Goal: Information Seeking & Learning: Check status

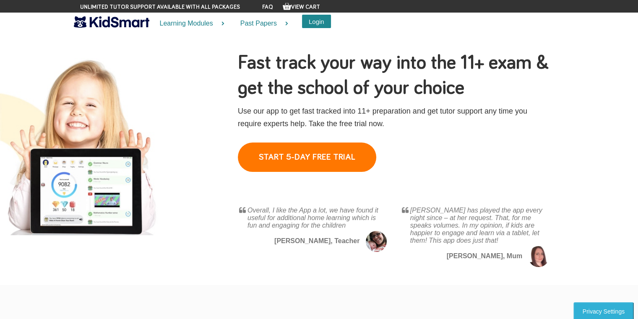
click at [309, 18] on button "Login" at bounding box center [316, 21] width 29 height 13
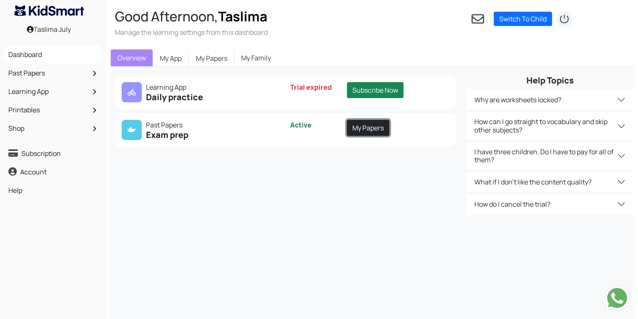
click at [375, 133] on link "My Papers" at bounding box center [368, 128] width 42 height 16
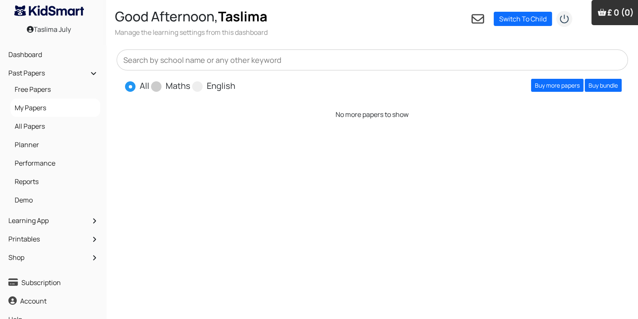
click at [180, 85] on label "Maths" at bounding box center [178, 86] width 25 height 13
click at [190, 85] on input "Maths" at bounding box center [192, 82] width 5 height 5
radio input "true"
click at [568, 81] on link "Buy more papers" at bounding box center [557, 85] width 52 height 13
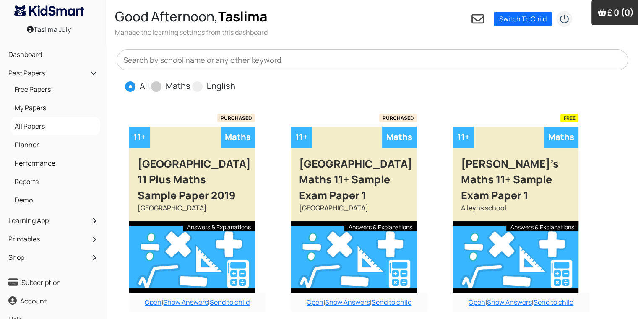
click at [154, 88] on span at bounding box center [156, 86] width 10 height 10
click at [190, 85] on input "Maths" at bounding box center [192, 82] width 5 height 5
radio input "true"
click at [148, 52] on input "text" at bounding box center [373, 59] width 512 height 21
click at [138, 115] on div "PURCHASED" at bounding box center [192, 118] width 126 height 8
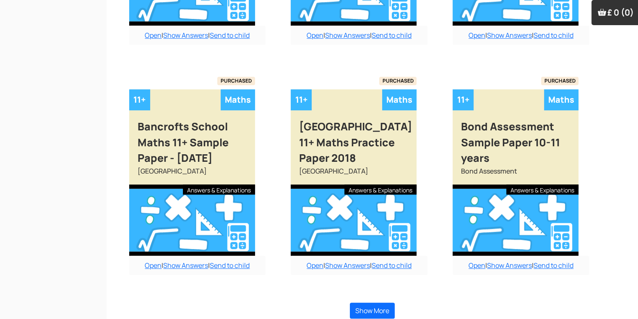
scroll to position [735, 0]
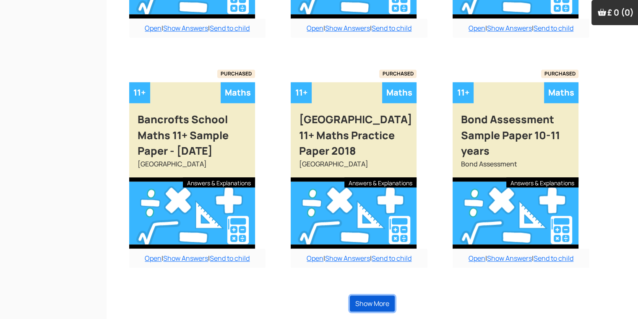
click at [357, 299] on button "Show More" at bounding box center [372, 304] width 45 height 16
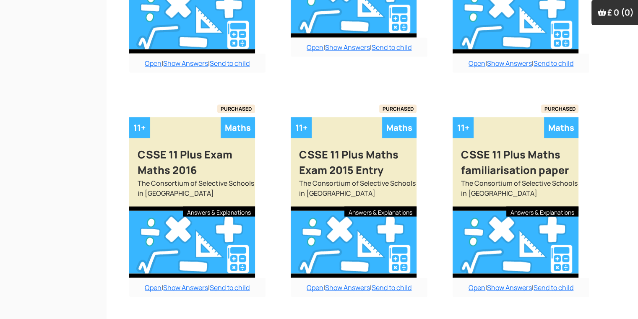
scroll to position [1681, 0]
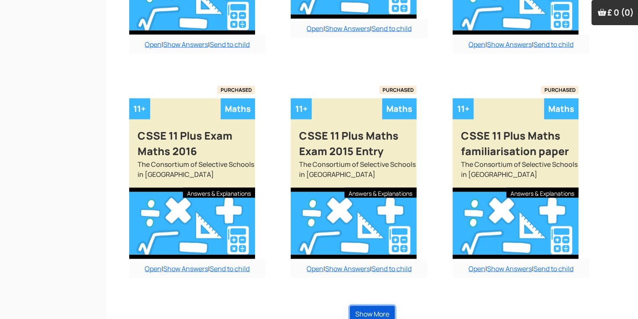
click at [357, 306] on button "Show More" at bounding box center [372, 314] width 45 height 16
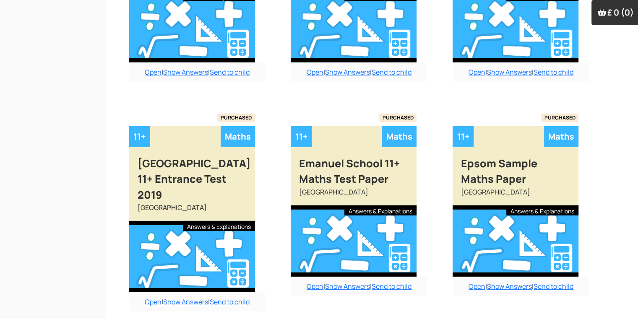
scroll to position [2570, 0]
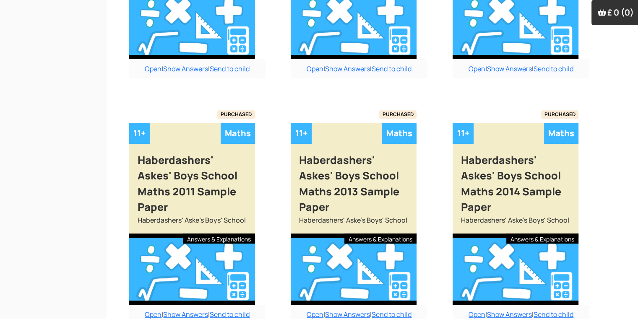
scroll to position [3553, 0]
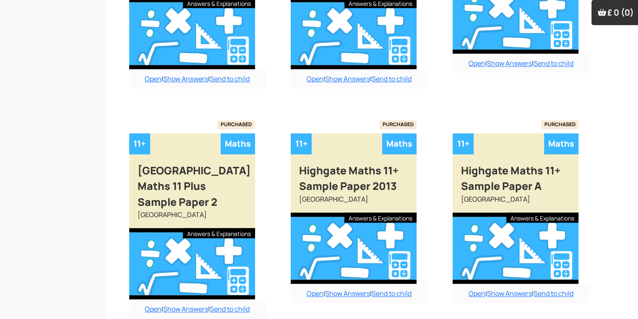
scroll to position [4023, 0]
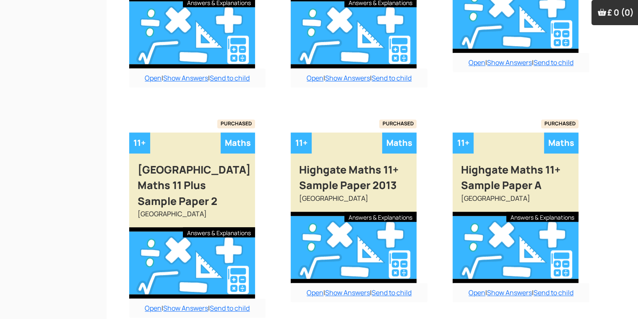
click at [315, 283] on div "Open | Show Answers | Send to child" at bounding box center [359, 292] width 137 height 19
click at [312, 288] on link "Open" at bounding box center [315, 292] width 17 height 9
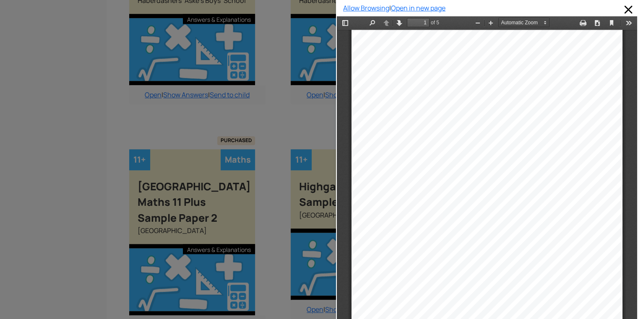
scroll to position [0, 0]
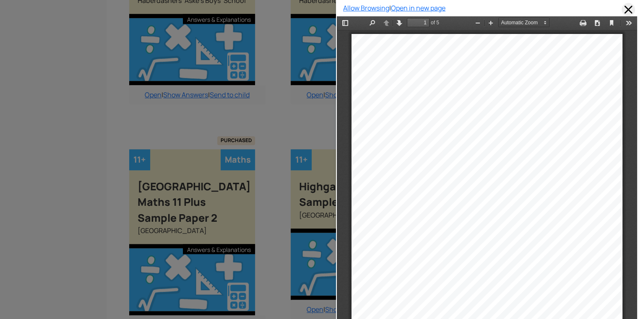
click at [622, 9] on span at bounding box center [628, 9] width 13 height 13
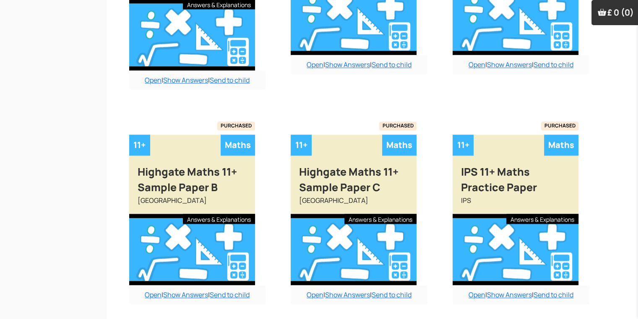
scroll to position [4291, 0]
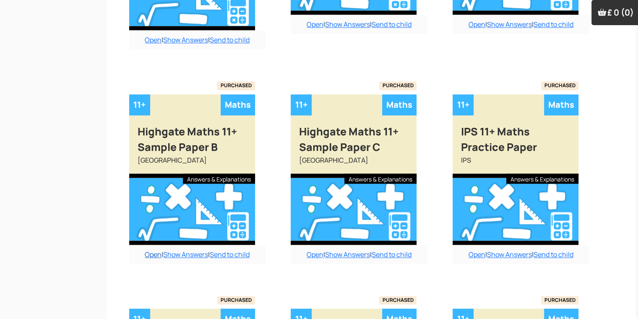
click at [151, 250] on link "Open" at bounding box center [153, 254] width 17 height 9
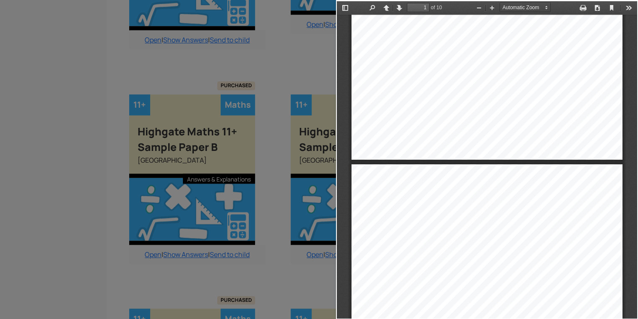
scroll to position [0, 0]
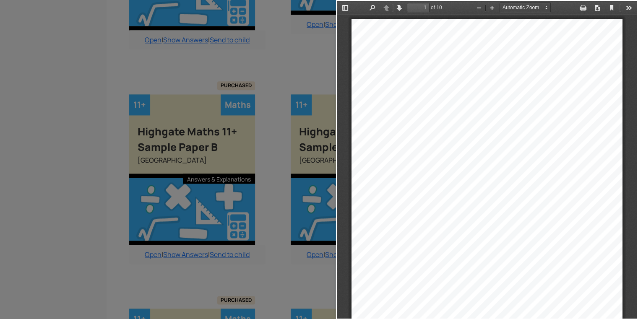
click at [579, 13] on div "Presentation Mode Open Print Download Current View Tools" at bounding box center [606, 7] width 61 height 13
click at [576, 9] on button "Print" at bounding box center [582, 8] width 13 height 10
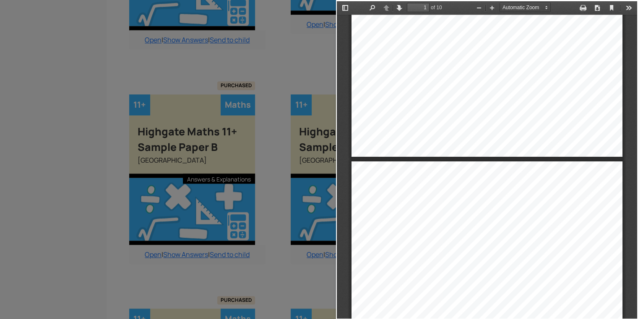
type input "2"
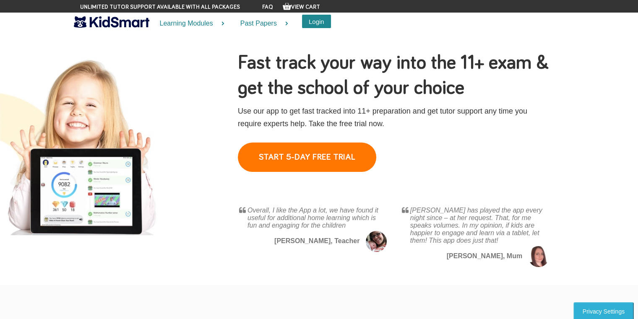
click at [316, 16] on button "Login" at bounding box center [316, 21] width 29 height 13
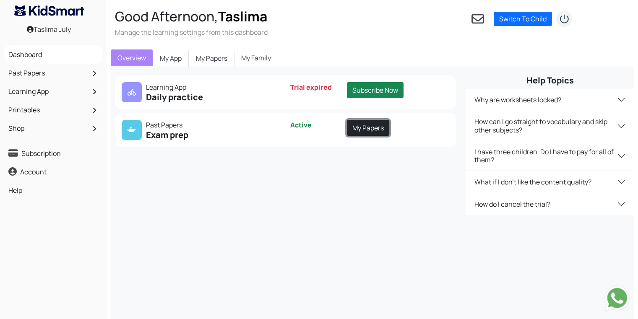
click at [367, 131] on link "My Papers" at bounding box center [368, 128] width 42 height 16
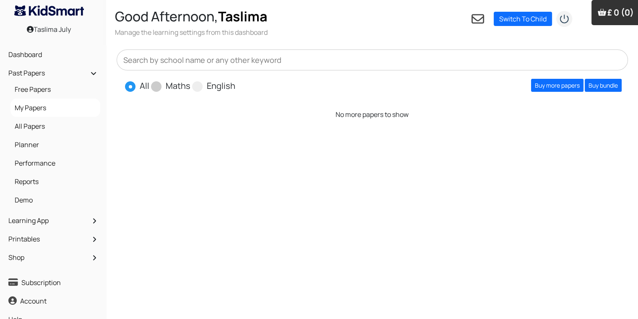
click at [164, 86] on span "Maths" at bounding box center [171, 85] width 41 height 13
click at [539, 87] on link "Buy more papers" at bounding box center [557, 85] width 52 height 13
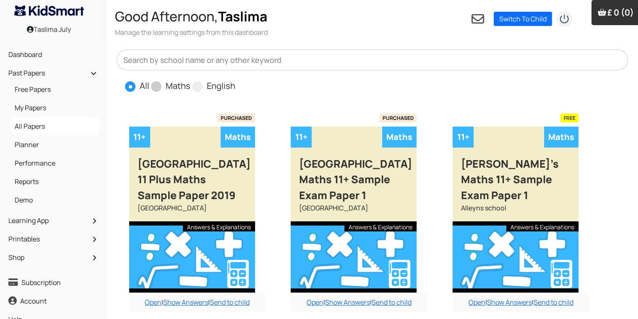
click at [159, 90] on span at bounding box center [156, 86] width 10 height 10
click at [190, 85] on input "Maths" at bounding box center [192, 82] width 5 height 5
radio input "true"
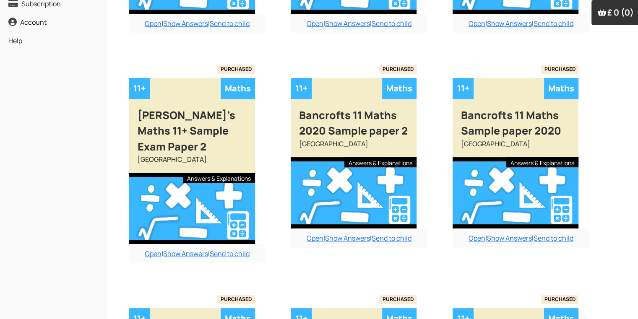
radio input "true"
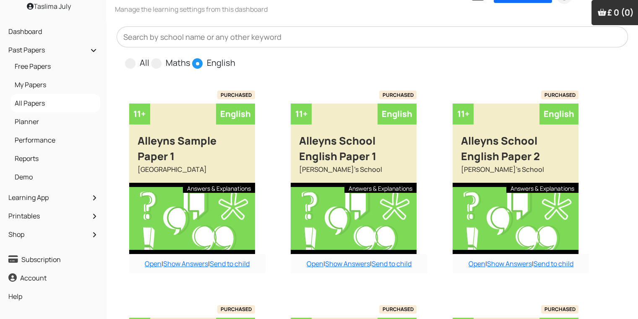
scroll to position [3, 0]
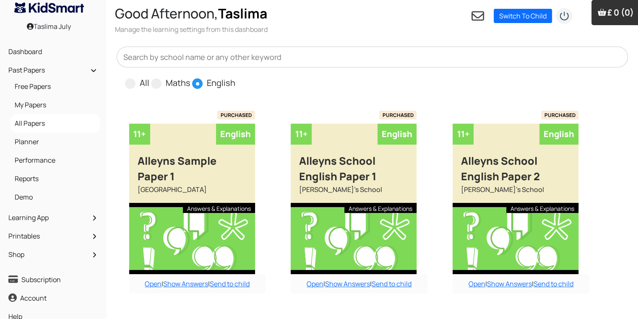
click at [149, 77] on input "All" at bounding box center [151, 79] width 5 height 5
radio input "true"
click at [190, 77] on input "Maths" at bounding box center [192, 79] width 5 height 5
radio input "true"
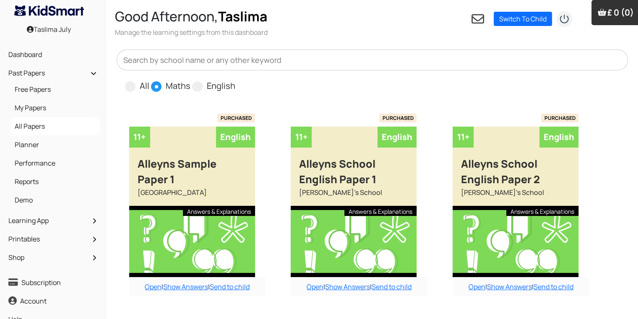
click at [235, 80] on input "English" at bounding box center [237, 82] width 5 height 5
radio input "true"
click at [149, 80] on input "All" at bounding box center [151, 82] width 5 height 5
radio input "true"
click at [190, 80] on input "Maths" at bounding box center [192, 82] width 5 height 5
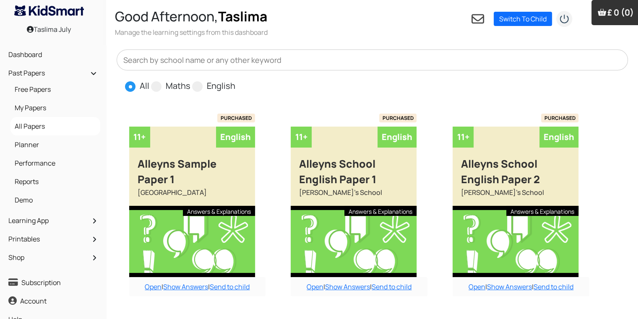
radio input "true"
click at [235, 80] on input "English" at bounding box center [237, 82] width 5 height 5
radio input "true"
radio input "false"
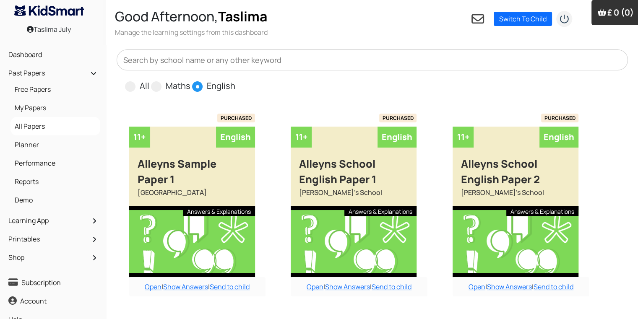
click at [149, 80] on input "All" at bounding box center [151, 82] width 5 height 5
radio input "true"
click at [190, 80] on input "Maths" at bounding box center [192, 82] width 5 height 5
radio input "true"
click at [235, 80] on input "English" at bounding box center [237, 82] width 5 height 5
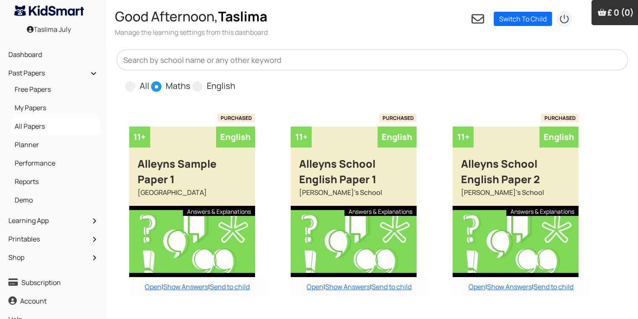
radio input "true"
click at [149, 80] on input "All" at bounding box center [151, 82] width 5 height 5
radio input "true"
click at [190, 80] on input "Maths" at bounding box center [192, 82] width 5 height 5
radio input "true"
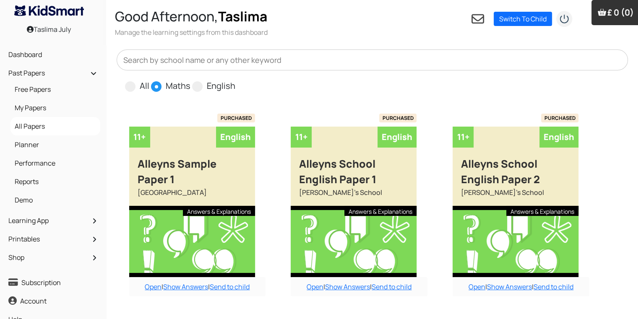
radio input "false"
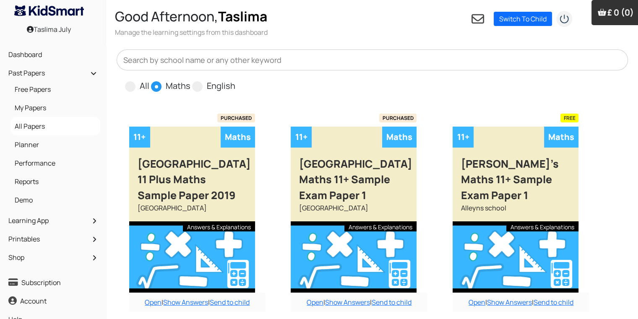
click at [149, 80] on input "All" at bounding box center [151, 82] width 5 height 5
radio input "true"
click at [235, 80] on input "English" at bounding box center [237, 82] width 5 height 5
radio input "true"
click at [190, 80] on input "Maths" at bounding box center [192, 82] width 5 height 5
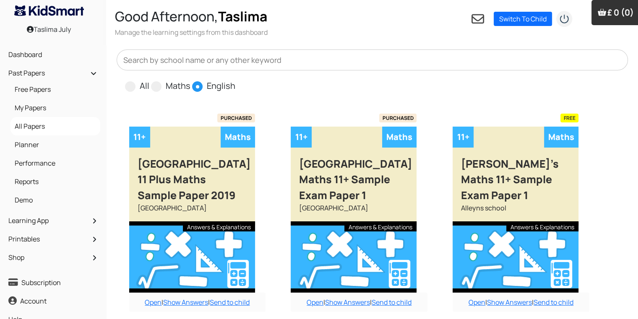
radio input "true"
click at [149, 80] on input "All" at bounding box center [151, 82] width 5 height 5
radio input "true"
click at [235, 80] on input "English" at bounding box center [237, 82] width 5 height 5
radio input "true"
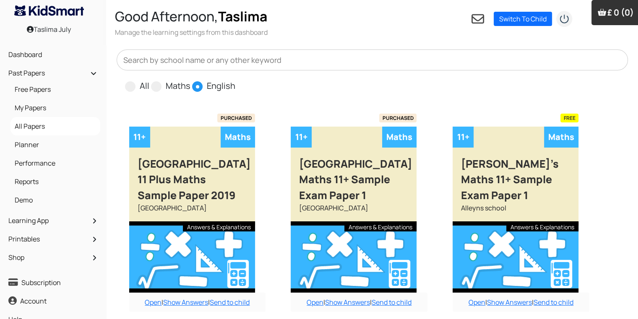
click at [190, 80] on input "Maths" at bounding box center [192, 82] width 5 height 5
radio input "true"
click at [149, 80] on input "All" at bounding box center [151, 82] width 5 height 5
radio input "true"
click at [235, 80] on input "English" at bounding box center [237, 82] width 5 height 5
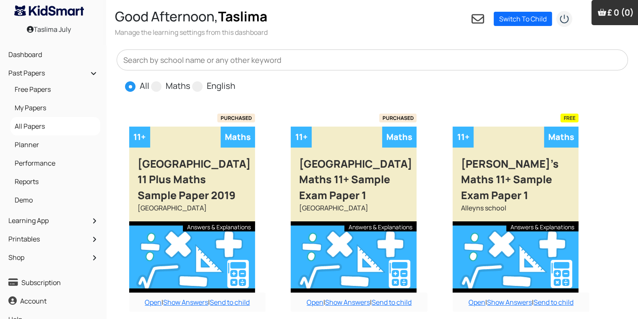
radio input "true"
click at [190, 80] on input "Maths" at bounding box center [192, 82] width 5 height 5
radio input "true"
radio input "false"
click at [235, 80] on input "English" at bounding box center [237, 82] width 5 height 5
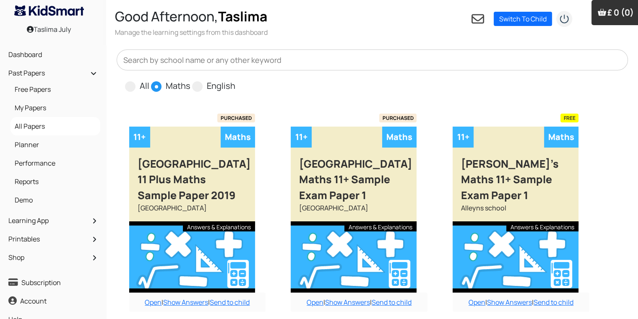
radio input "true"
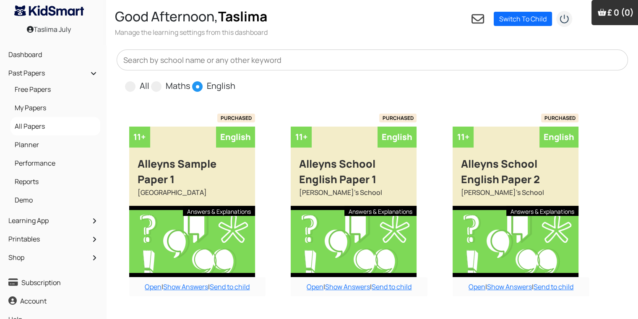
click at [149, 80] on input "All" at bounding box center [151, 82] width 5 height 5
radio input "true"
click at [190, 80] on input "Maths" at bounding box center [192, 82] width 5 height 5
radio input "true"
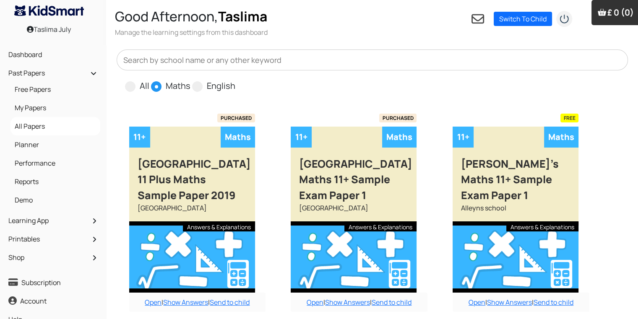
click at [174, 86] on label "Maths" at bounding box center [178, 86] width 25 height 13
click at [190, 85] on input "Maths" at bounding box center [192, 82] width 5 height 5
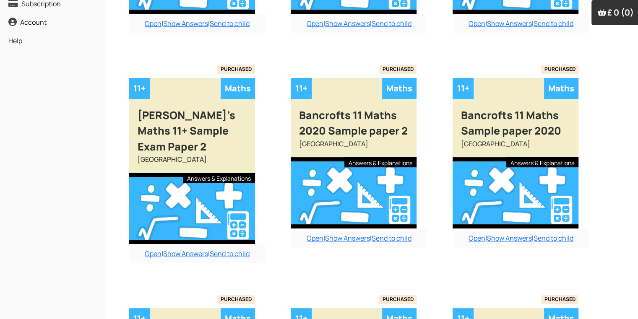
scroll to position [465, 0]
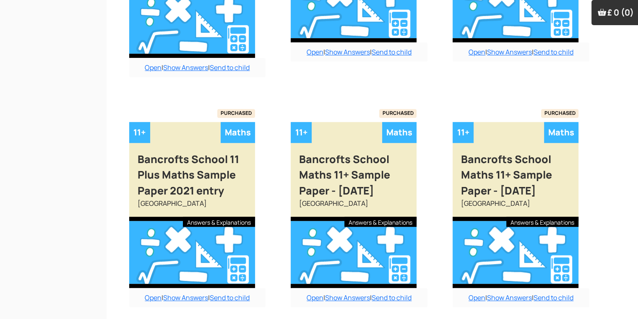
radio input "true"
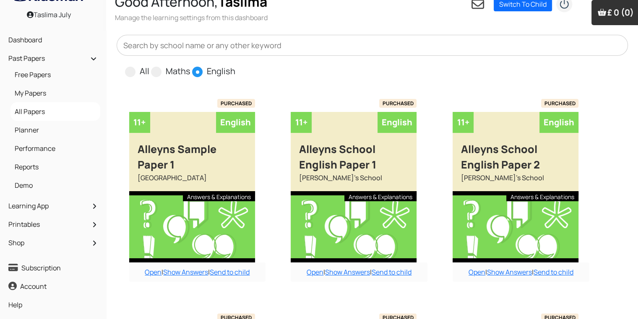
click at [149, 65] on input "All" at bounding box center [151, 67] width 5 height 5
radio input "true"
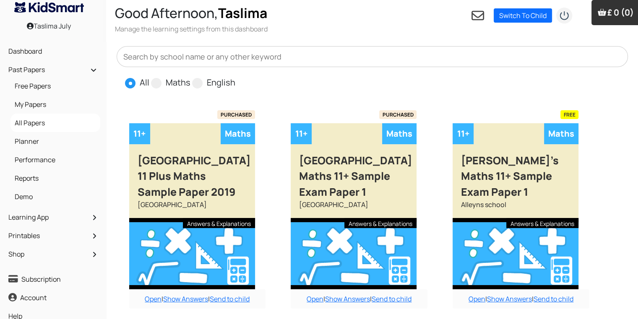
scroll to position [0, 0]
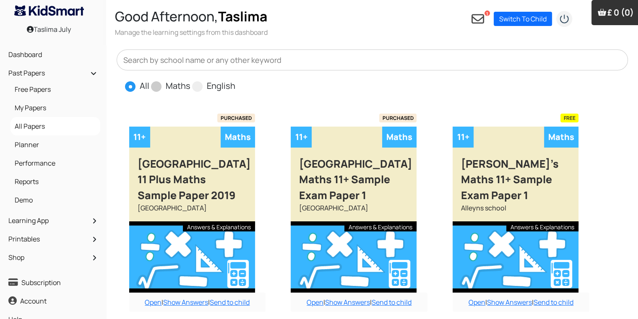
click at [156, 87] on span at bounding box center [156, 86] width 10 height 10
click at [190, 85] on input "Maths" at bounding box center [192, 82] width 5 height 5
radio input "true"
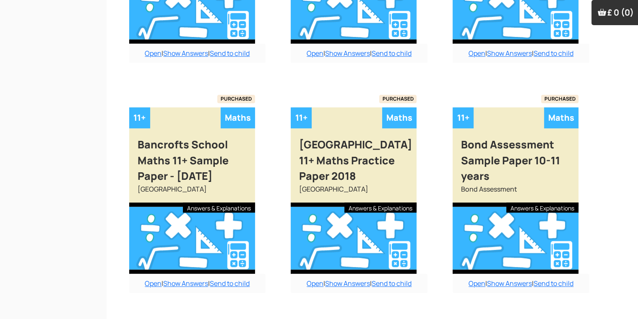
scroll to position [735, 0]
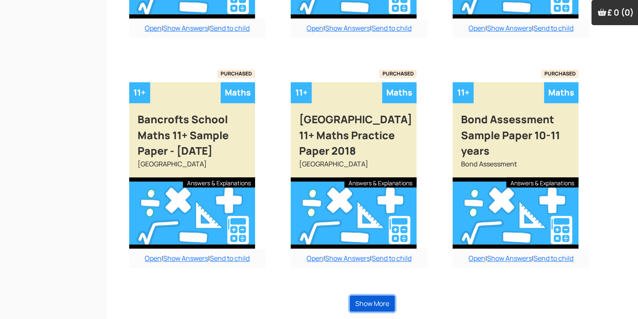
click at [379, 301] on button "Show More" at bounding box center [372, 304] width 45 height 16
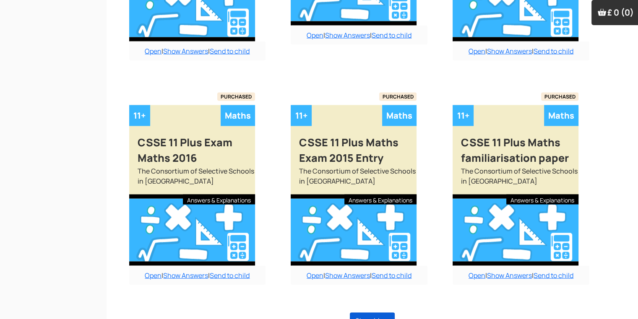
scroll to position [1681, 0]
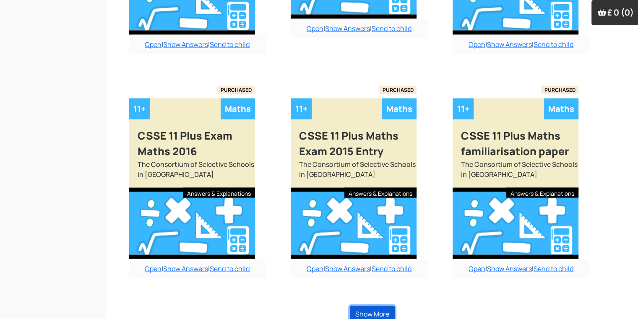
click at [379, 306] on button "Show More" at bounding box center [372, 314] width 45 height 16
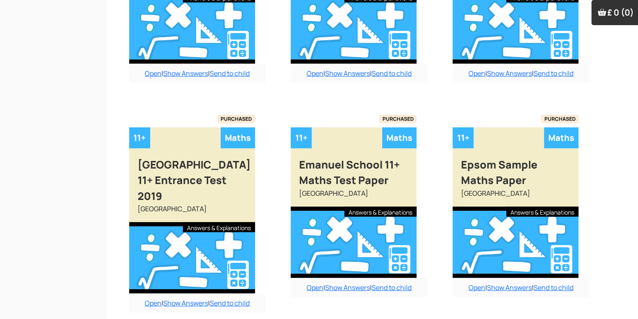
scroll to position [2570, 0]
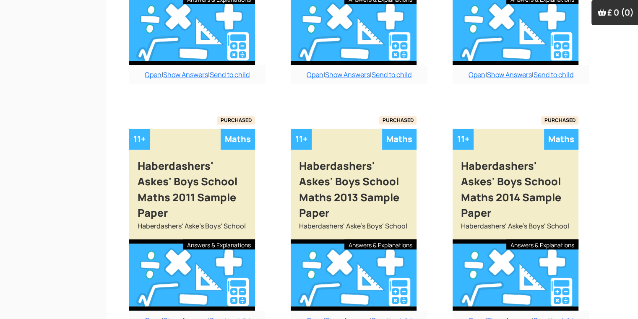
scroll to position [3553, 0]
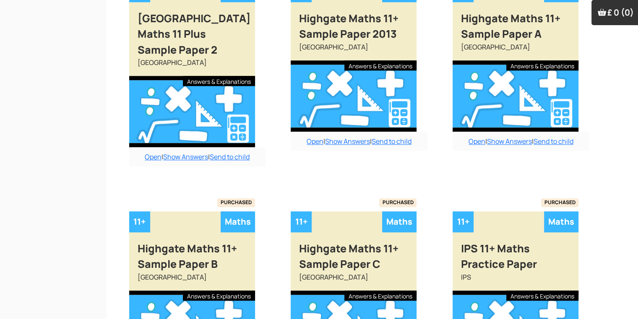
scroll to position [4171, 0]
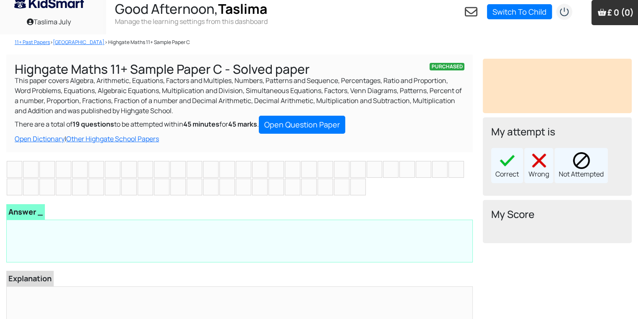
scroll to position [13, 0]
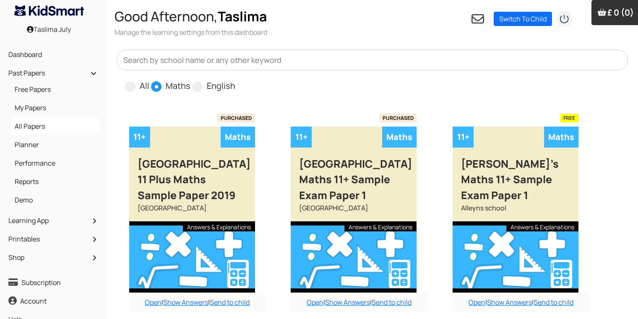
scroll to position [719, 0]
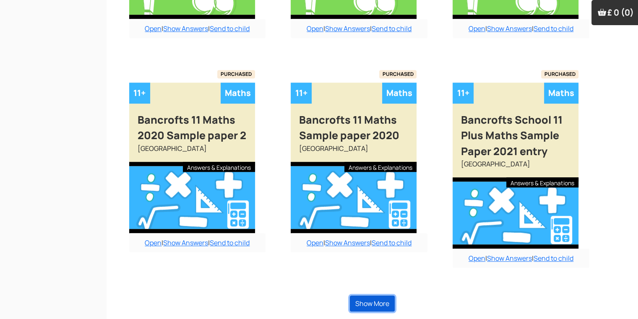
click at [377, 298] on button "Show More" at bounding box center [372, 304] width 45 height 16
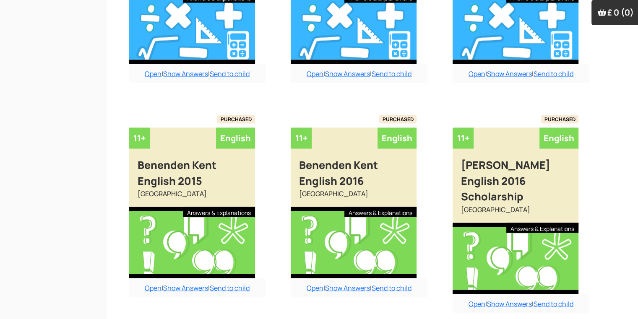
scroll to position [1608, 0]
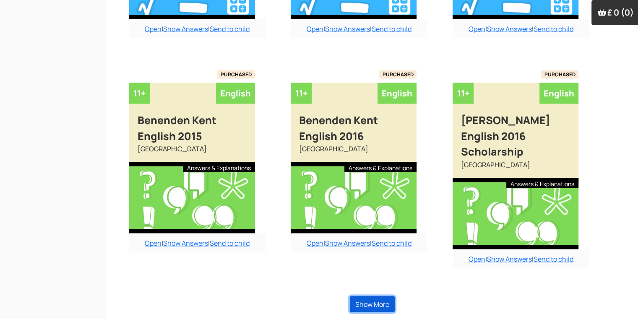
click at [377, 298] on button "Show More" at bounding box center [372, 305] width 45 height 16
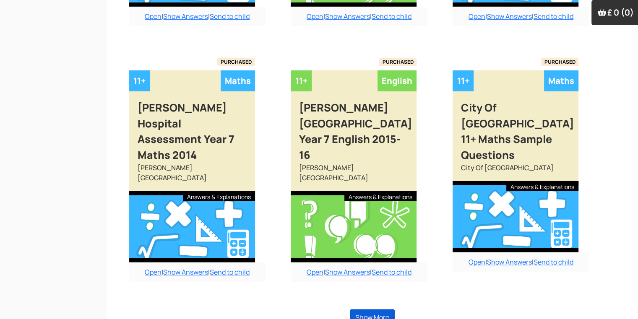
scroll to position [2560, 0]
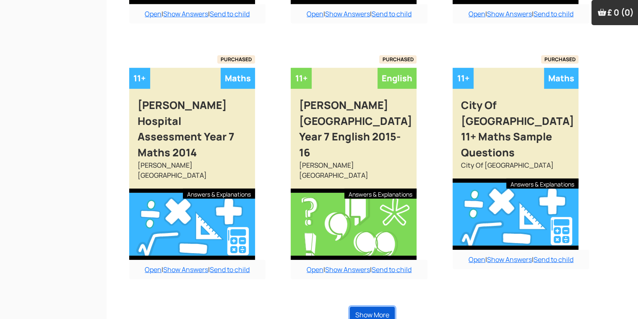
click at [377, 307] on button "Show More" at bounding box center [372, 315] width 45 height 16
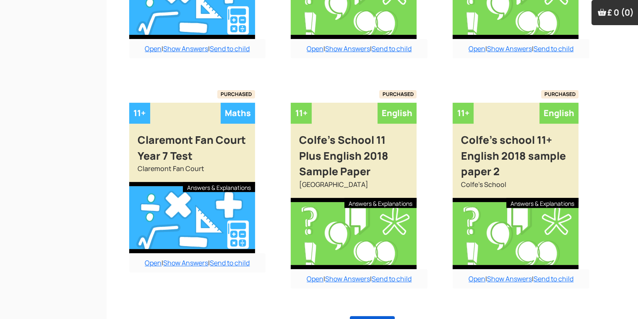
scroll to position [3480, 0]
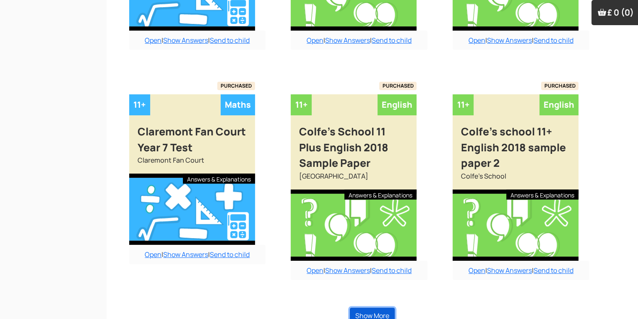
click at [377, 308] on button "Show More" at bounding box center [372, 316] width 45 height 16
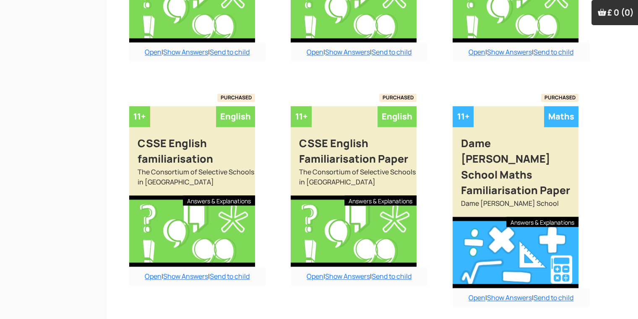
scroll to position [4421, 0]
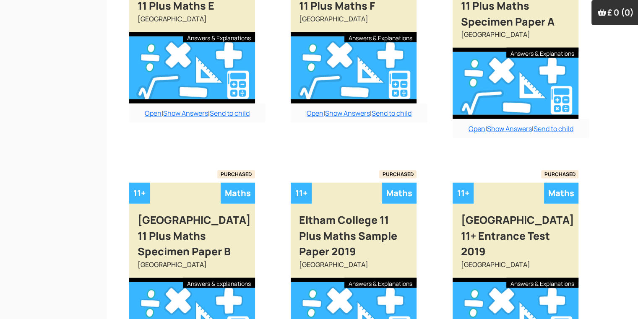
scroll to position [5325, 0]
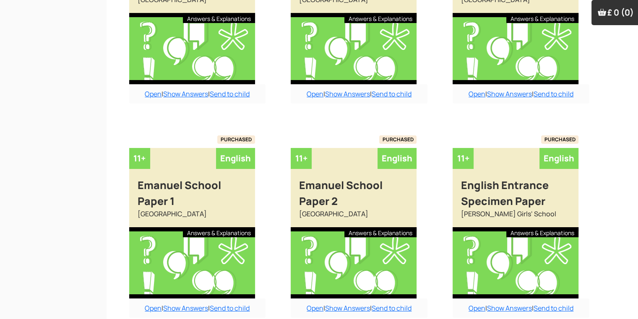
scroll to position [6183, 0]
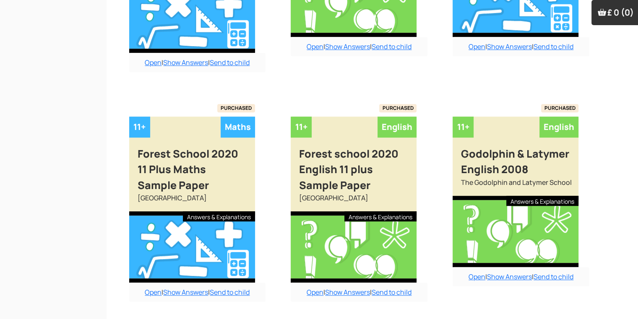
scroll to position [7119, 0]
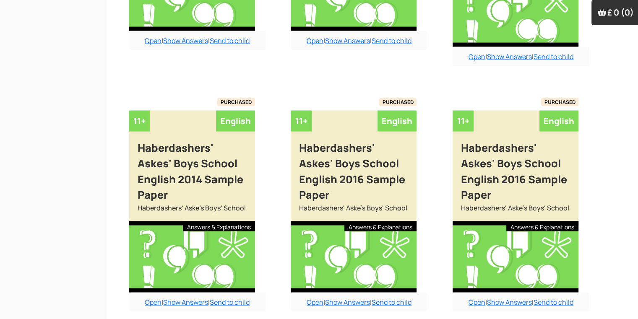
scroll to position [8071, 0]
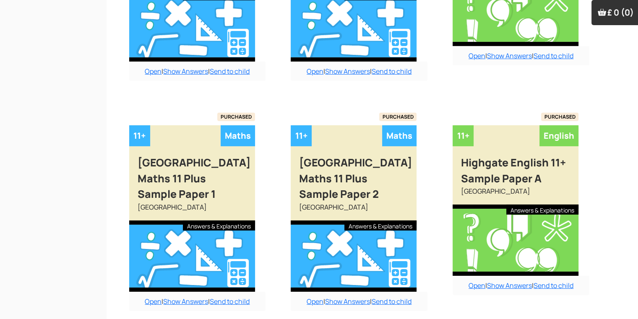
scroll to position [9038, 0]
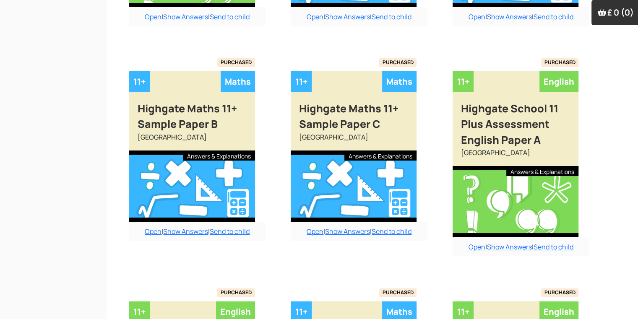
scroll to position [9508, 0]
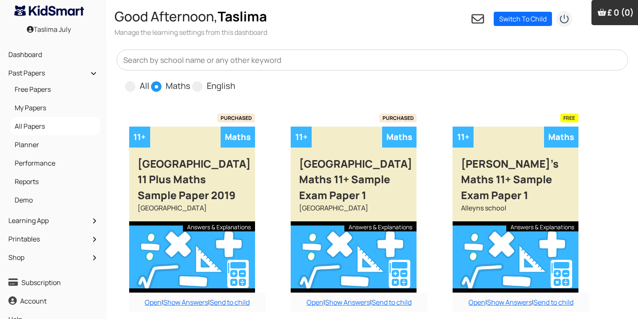
scroll to position [719, 0]
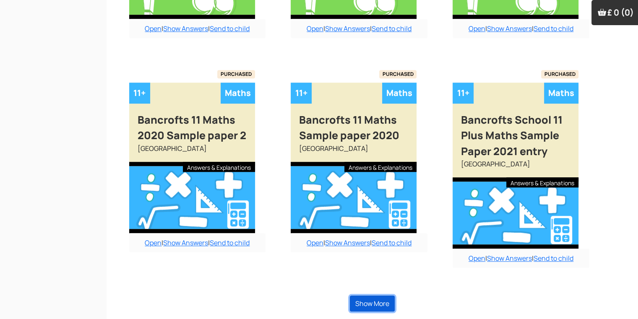
click at [373, 302] on button "Show More" at bounding box center [372, 304] width 45 height 16
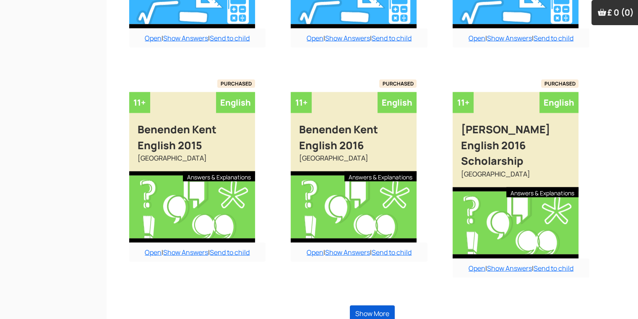
scroll to position [1608, 0]
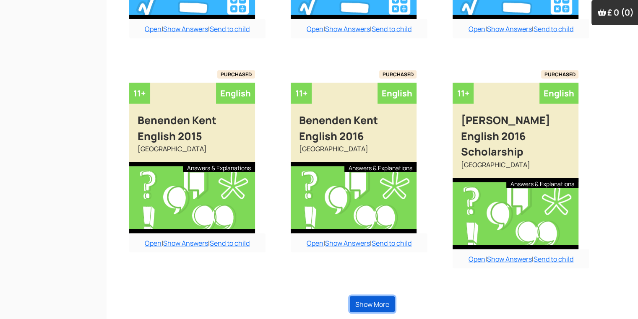
click at [373, 302] on button "Show More" at bounding box center [372, 305] width 45 height 16
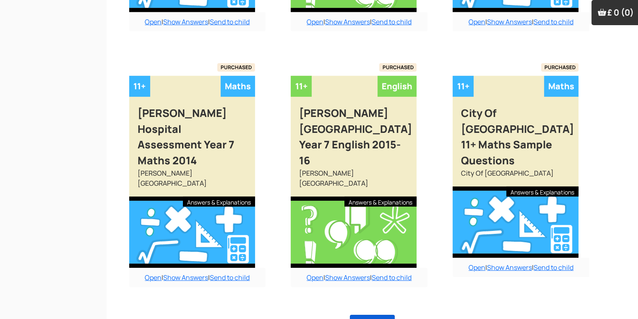
scroll to position [2560, 0]
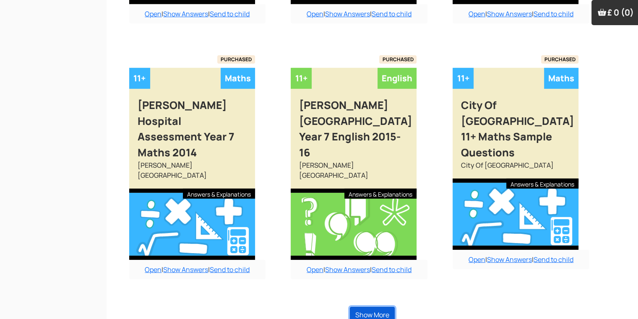
click at [373, 307] on button "Show More" at bounding box center [372, 315] width 45 height 16
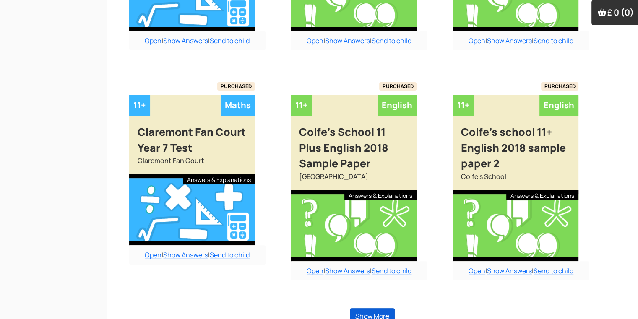
scroll to position [3480, 0]
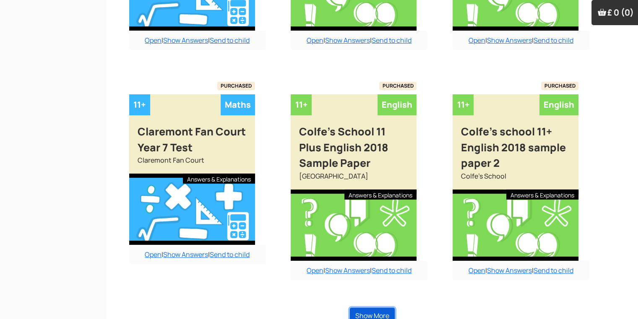
click at [373, 308] on button "Show More" at bounding box center [372, 316] width 45 height 16
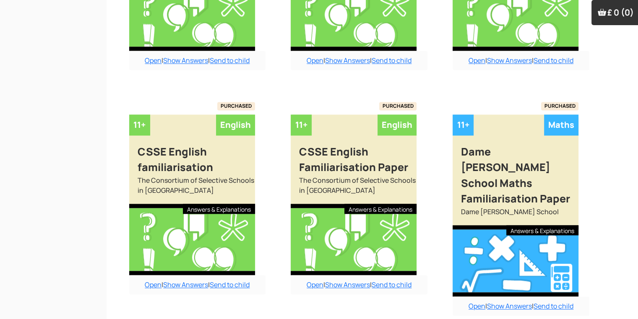
scroll to position [4421, 0]
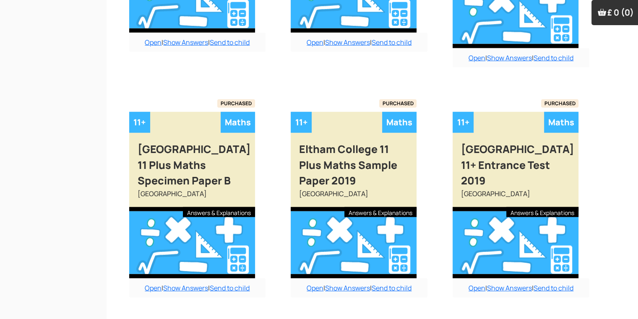
scroll to position [5325, 0]
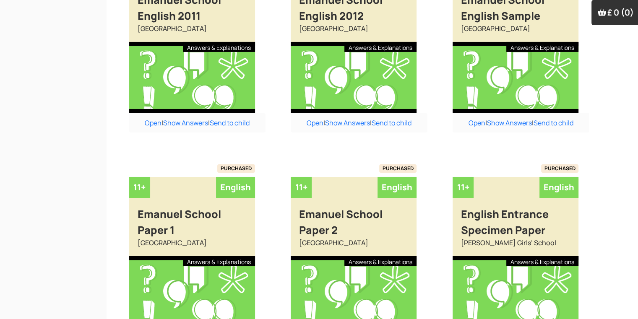
scroll to position [6183, 0]
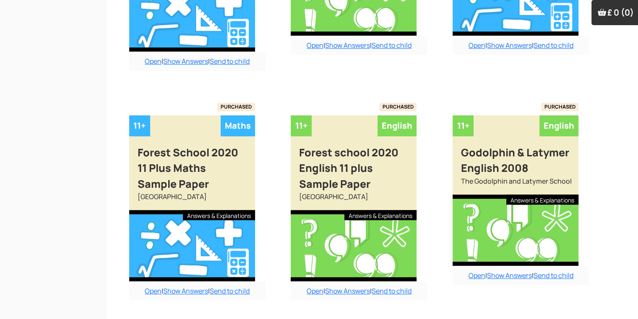
scroll to position [7119, 0]
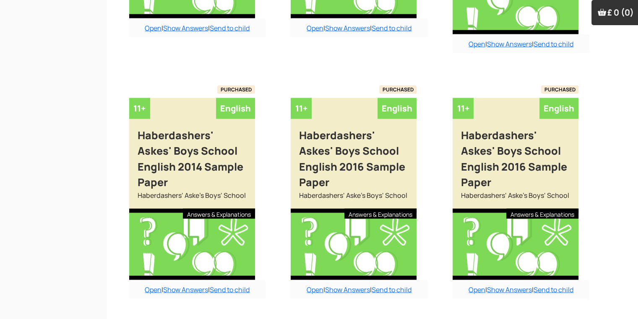
scroll to position [8071, 0]
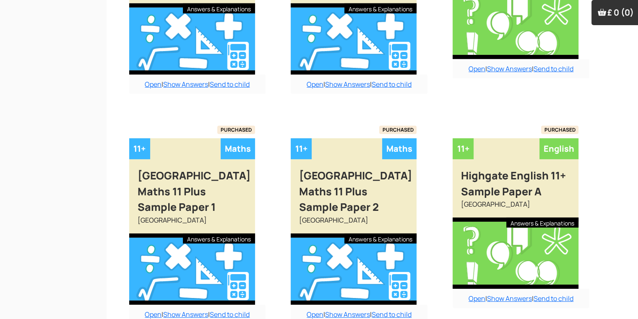
scroll to position [9038, 0]
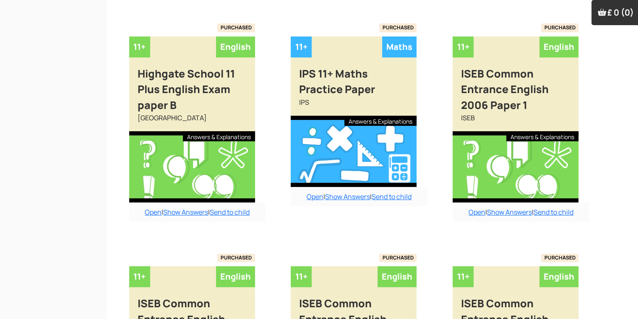
scroll to position [9793, 0]
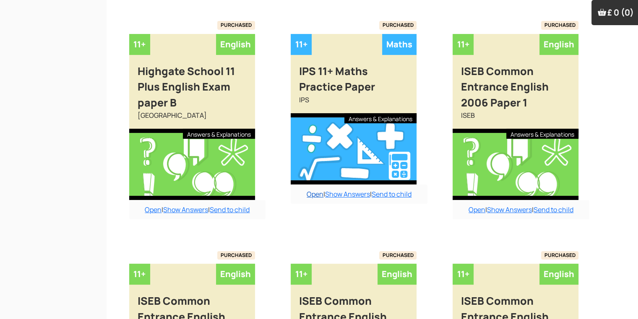
click at [310, 190] on link "Open" at bounding box center [315, 194] width 17 height 9
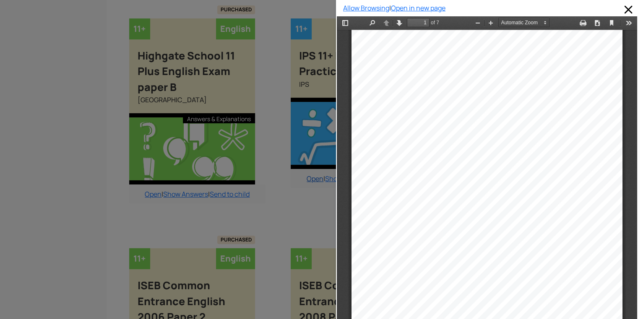
scroll to position [9810, 0]
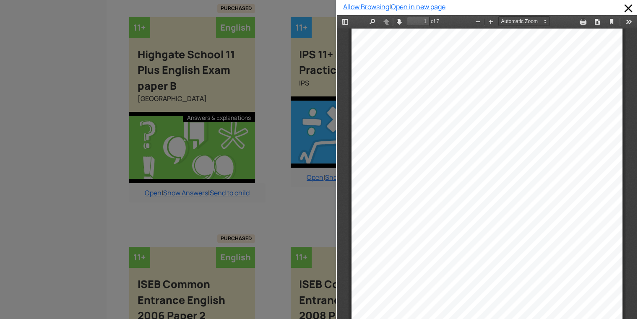
drag, startPoint x: 633, startPoint y: 82, endPoint x: 291, endPoint y: 68, distance: 342.2
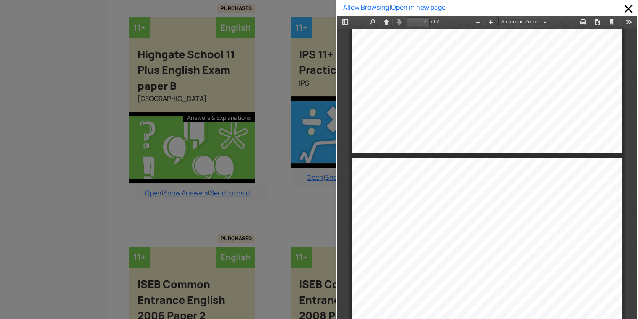
type input "6"
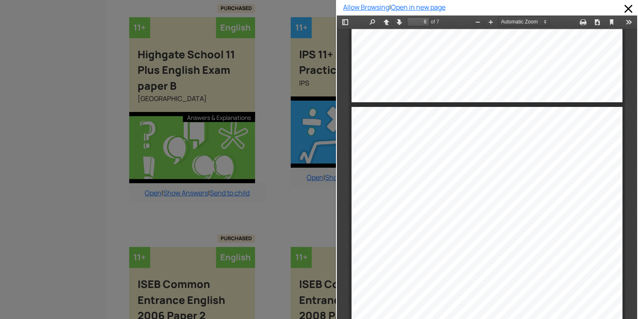
scroll to position [1847, 0]
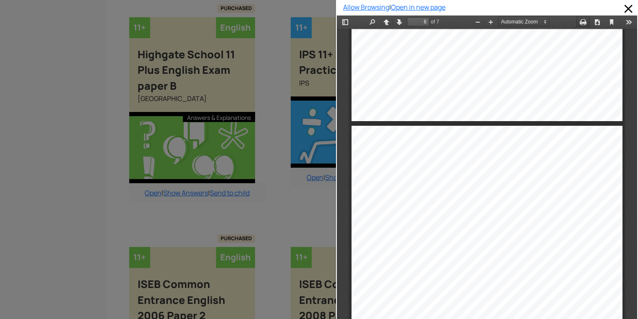
click at [576, 20] on button "Print" at bounding box center [582, 22] width 13 height 10
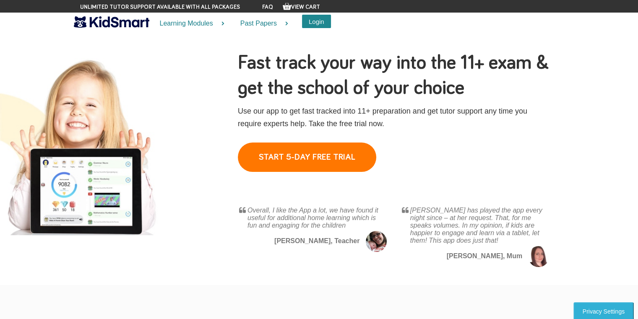
click at [315, 21] on button "Login" at bounding box center [316, 21] width 29 height 13
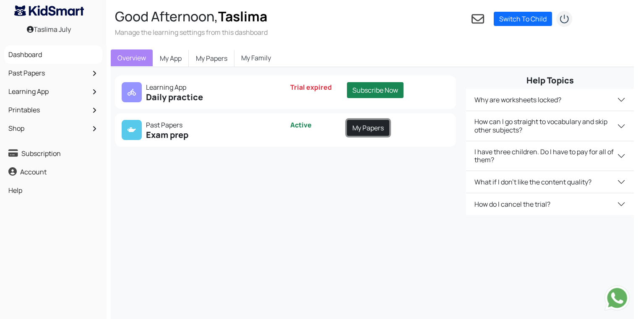
click at [374, 132] on link "My Papers" at bounding box center [368, 128] width 42 height 16
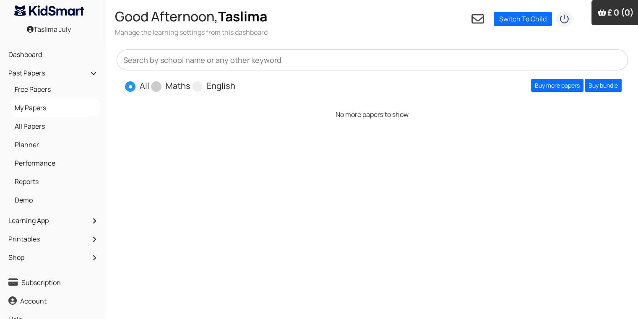
click at [156, 89] on span at bounding box center [156, 86] width 10 height 10
click at [190, 85] on input "Maths" at bounding box center [192, 82] width 5 height 5
radio input "true"
click at [198, 86] on span at bounding box center [197, 86] width 10 height 10
click at [235, 85] on input "English" at bounding box center [237, 82] width 5 height 5
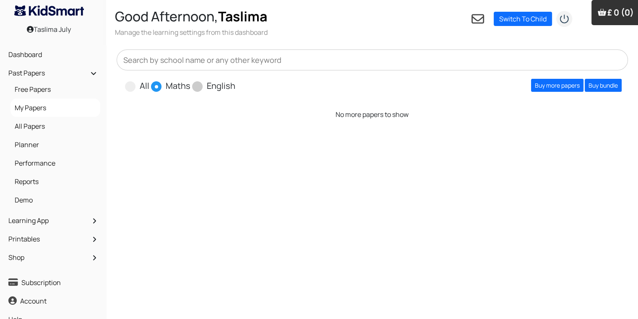
radio input "true"
click at [531, 81] on link "Buy more papers" at bounding box center [557, 85] width 52 height 13
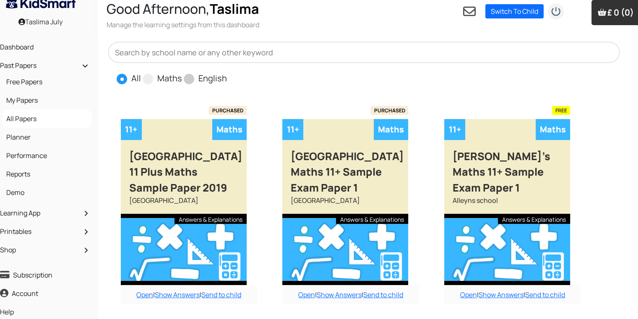
scroll to position [10, 8]
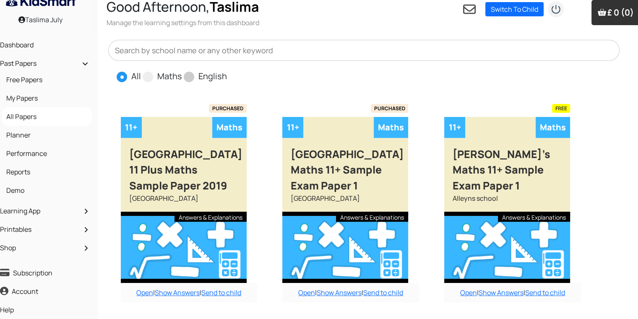
click at [188, 82] on span at bounding box center [189, 77] width 10 height 10
click at [227, 76] on input "English" at bounding box center [229, 72] width 5 height 5
radio input "true"
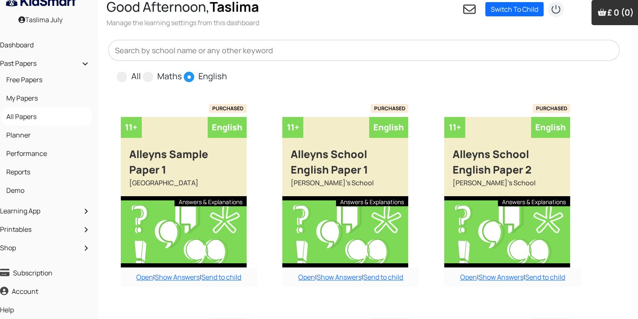
scroll to position [10, 0]
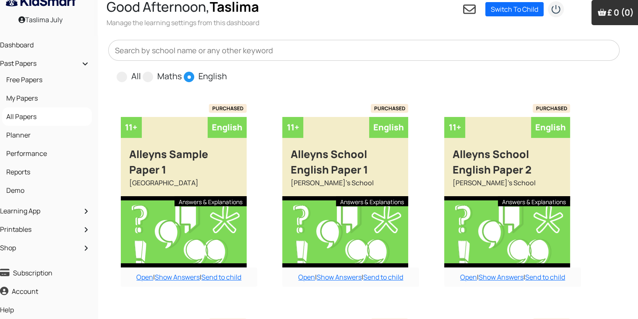
drag, startPoint x: 634, startPoint y: 154, endPoint x: 644, endPoint y: 158, distance: 10.8
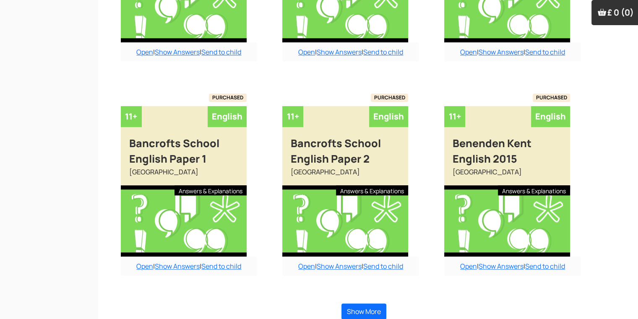
scroll to position [672, 8]
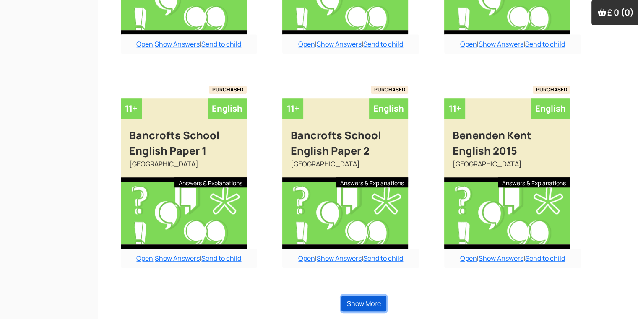
click at [371, 300] on button "Show More" at bounding box center [363, 304] width 45 height 16
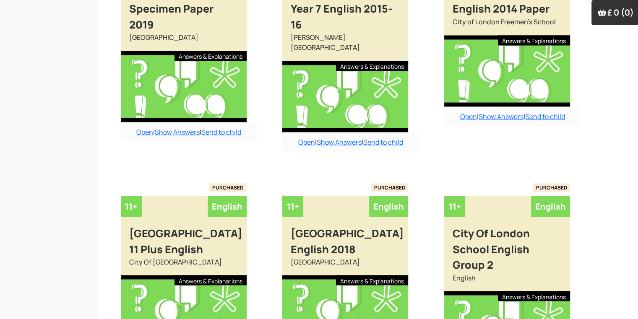
scroll to position [1608, 8]
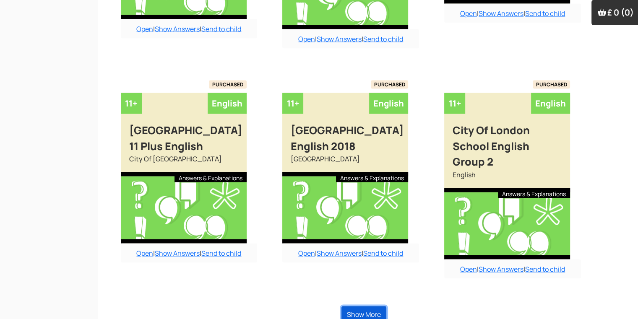
click at [371, 307] on button "Show More" at bounding box center [363, 315] width 45 height 16
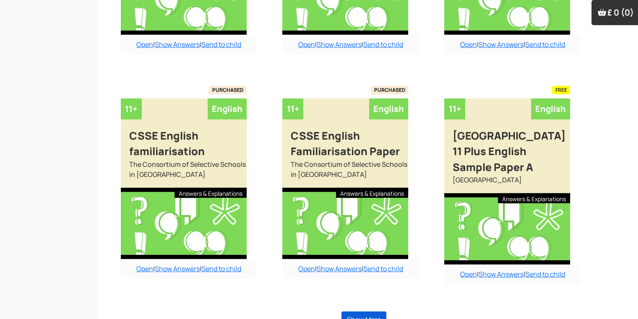
scroll to position [2539, 8]
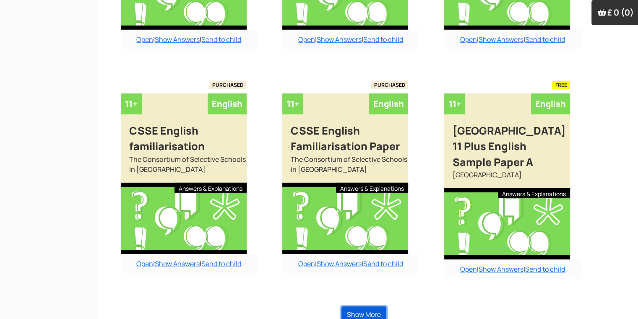
click at [371, 307] on button "Show More" at bounding box center [363, 315] width 45 height 16
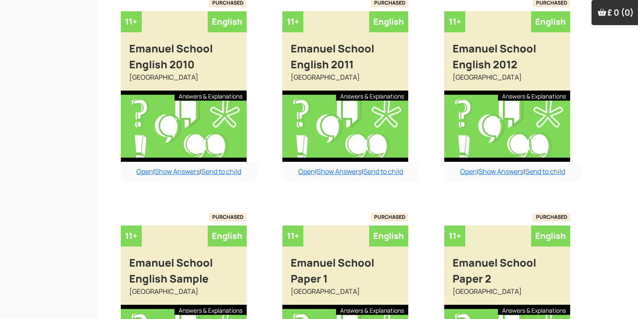
scroll to position [3412, 8]
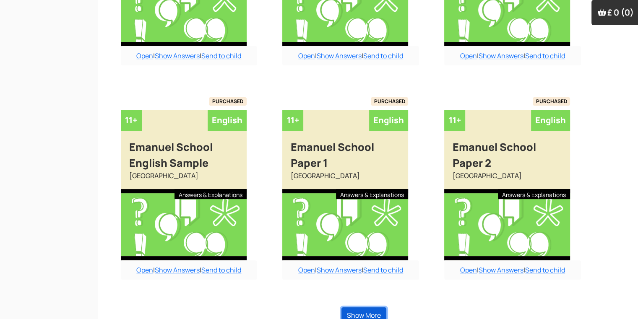
click at [362, 307] on button "Show More" at bounding box center [363, 315] width 45 height 16
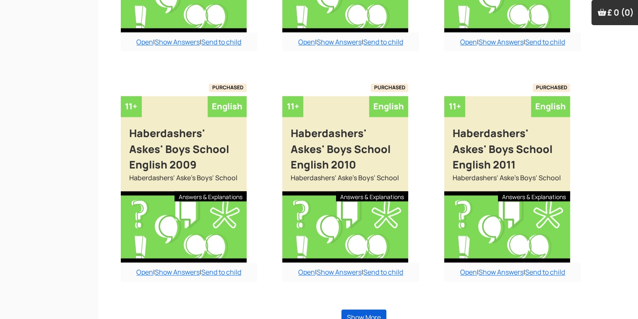
scroll to position [4332, 8]
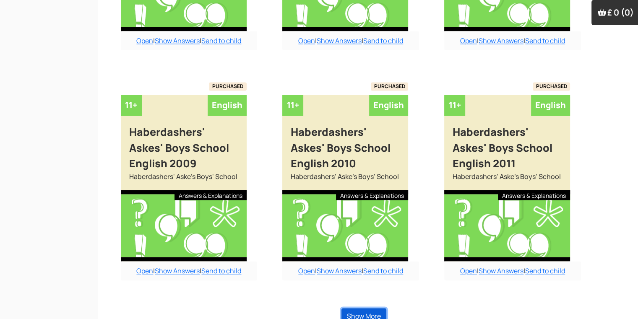
click at [362, 308] on button "Show More" at bounding box center [363, 316] width 45 height 16
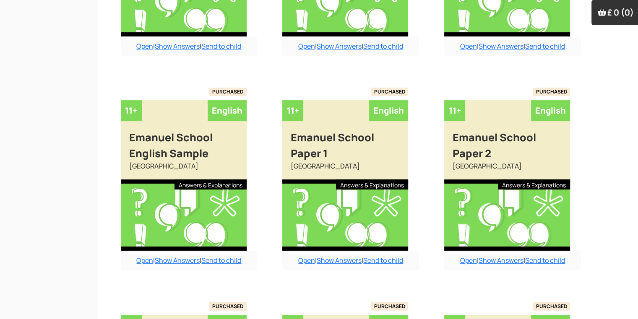
scroll to position [3420, 8]
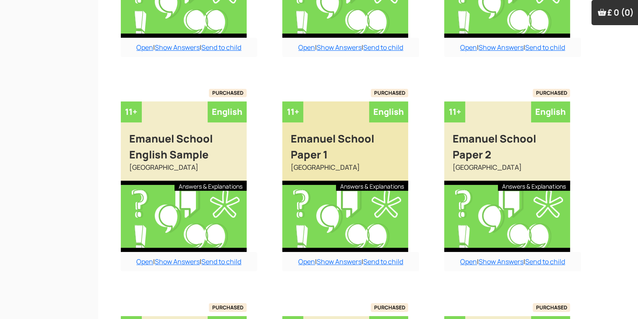
click at [327, 212] on div at bounding box center [345, 216] width 126 height 71
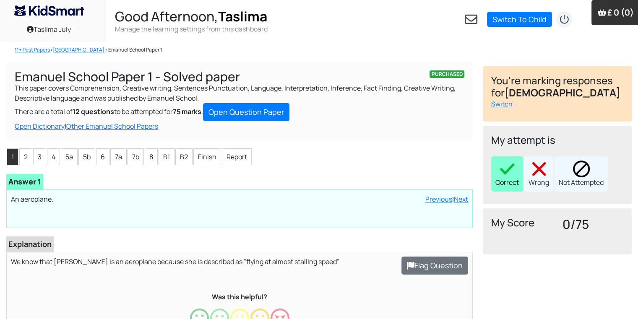
click at [514, 174] on img at bounding box center [507, 169] width 17 height 17
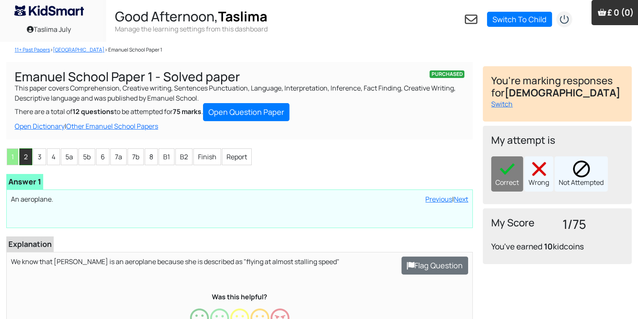
click at [23, 162] on li "2" at bounding box center [25, 156] width 13 height 17
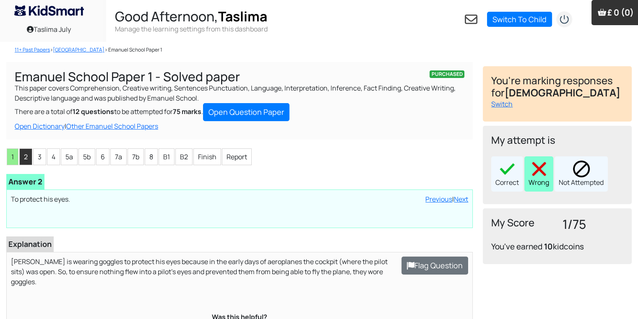
click at [532, 177] on div "Wrong" at bounding box center [538, 173] width 29 height 35
click at [32, 158] on ul "1 2 3 4 5a 5b 6 7a 7b 8 B1 B2 Finish Report" at bounding box center [239, 157] width 466 height 18
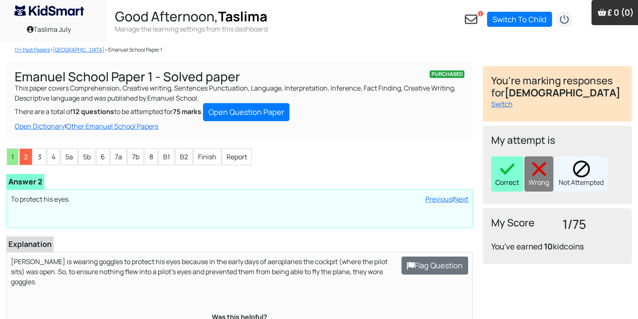
click at [498, 187] on div "Correct" at bounding box center [507, 173] width 32 height 35
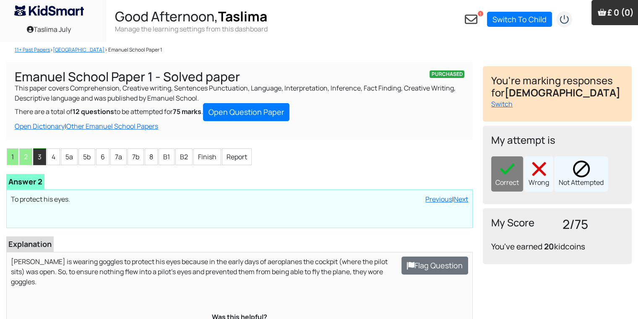
click at [39, 154] on li "3" at bounding box center [39, 156] width 13 height 17
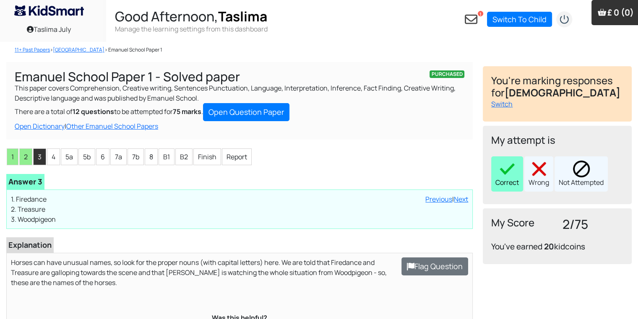
click at [505, 175] on img at bounding box center [507, 169] width 17 height 17
click at [57, 157] on li "4" at bounding box center [53, 156] width 13 height 17
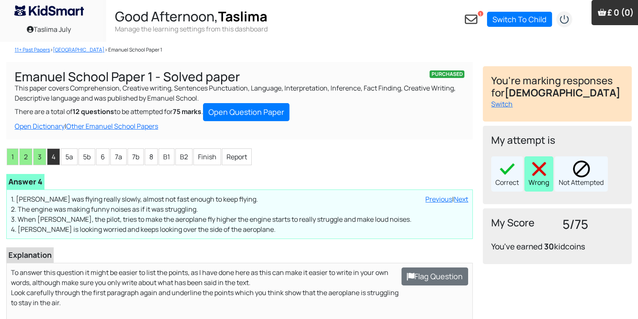
click at [553, 182] on div "Wrong" at bounding box center [538, 173] width 29 height 35
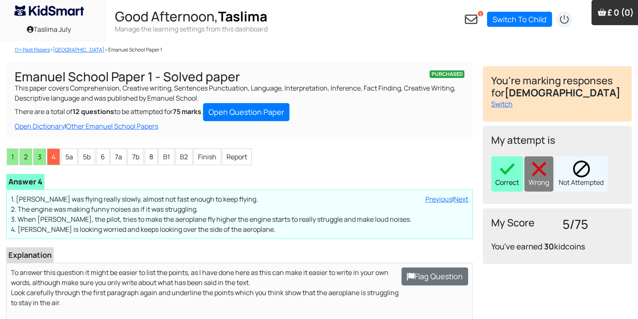
click at [508, 183] on div "Correct" at bounding box center [507, 173] width 32 height 35
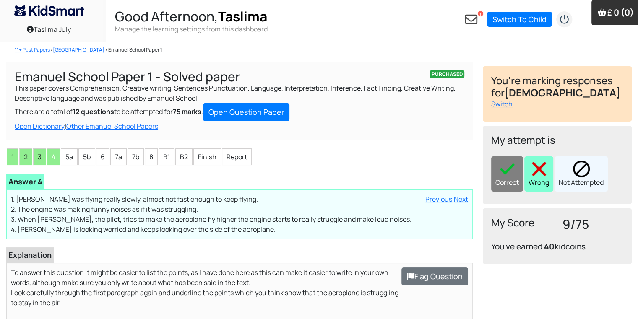
click at [529, 169] on div "Wrong" at bounding box center [538, 173] width 29 height 35
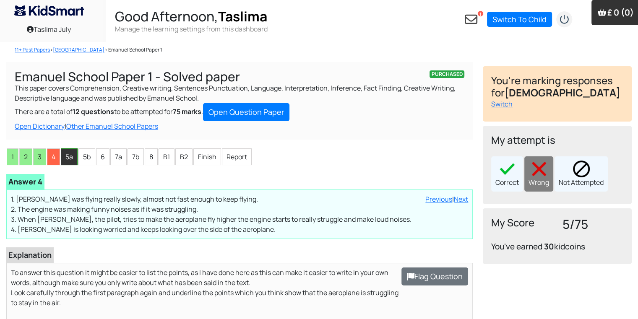
click at [70, 150] on li "5a" at bounding box center [69, 156] width 17 height 17
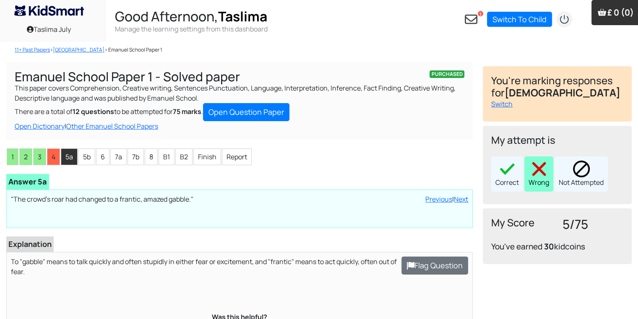
click at [542, 170] on img at bounding box center [539, 169] width 17 height 17
click at [89, 156] on li "5b" at bounding box center [86, 156] width 17 height 17
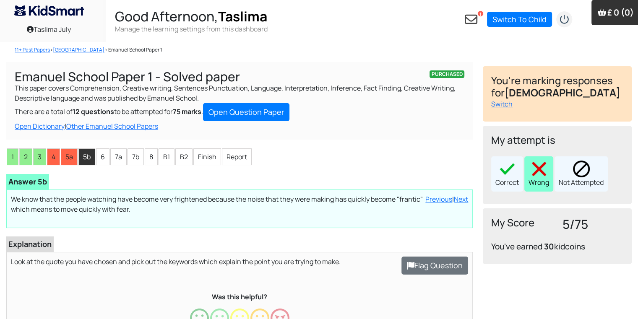
click at [548, 169] on div "Wrong" at bounding box center [538, 173] width 29 height 35
click at [97, 161] on li "6" at bounding box center [102, 156] width 13 height 17
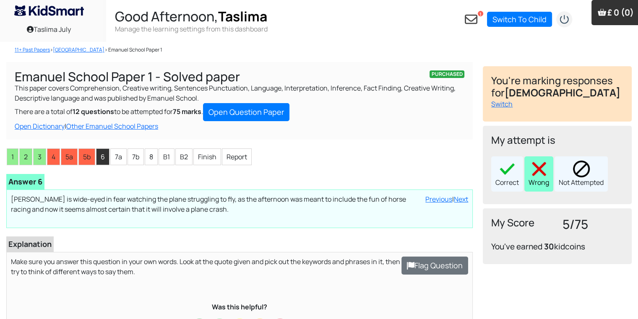
click at [547, 180] on div "Wrong" at bounding box center [538, 173] width 29 height 35
click at [110, 156] on li "7a" at bounding box center [118, 156] width 16 height 17
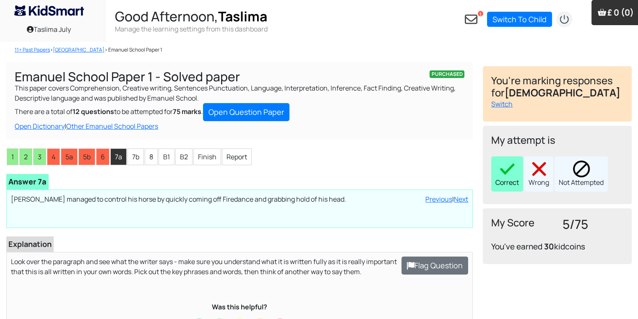
click at [500, 183] on div "Correct" at bounding box center [507, 173] width 32 height 35
click at [126, 156] on ul "1 2 3 4 5a 5b 6 7a 7b 8 B1 B2 Finish Report" at bounding box center [239, 157] width 466 height 18
click at [131, 156] on li "7b" at bounding box center [136, 156] width 16 height 17
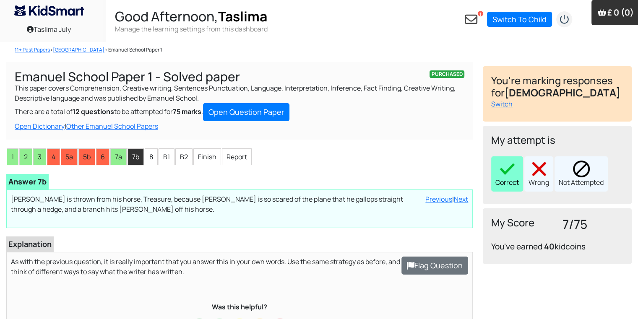
click at [499, 184] on div "Correct" at bounding box center [507, 173] width 32 height 35
click at [152, 154] on li "8" at bounding box center [151, 156] width 13 height 17
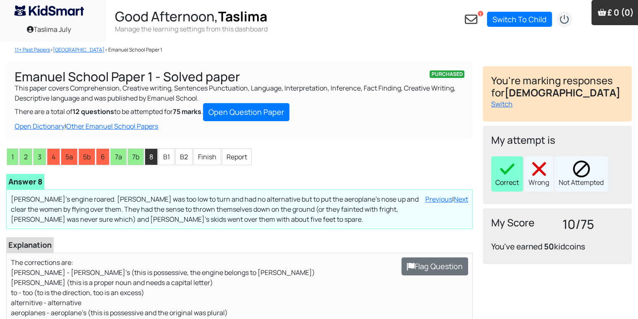
click at [505, 178] on div "Correct" at bounding box center [507, 173] width 32 height 35
click at [167, 155] on li "B1" at bounding box center [167, 156] width 16 height 17
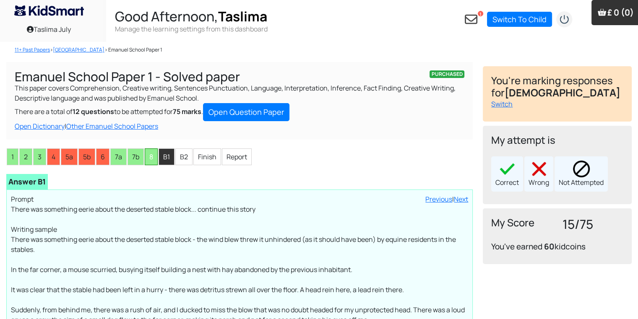
click at [156, 155] on li "8" at bounding box center [151, 156] width 13 height 17
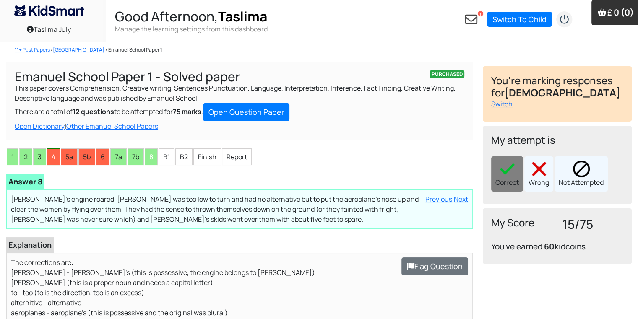
click at [56, 154] on li "4" at bounding box center [53, 156] width 13 height 17
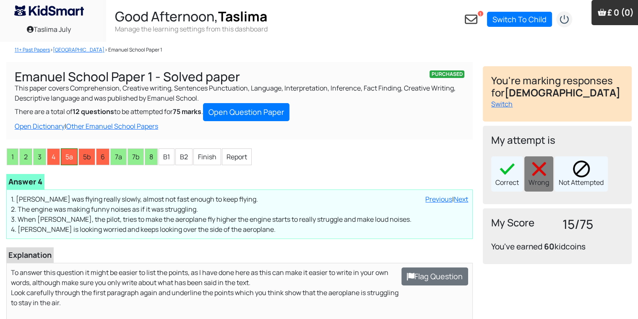
click at [70, 155] on li "5a" at bounding box center [69, 156] width 17 height 17
